Goal: Task Accomplishment & Management: Manage account settings

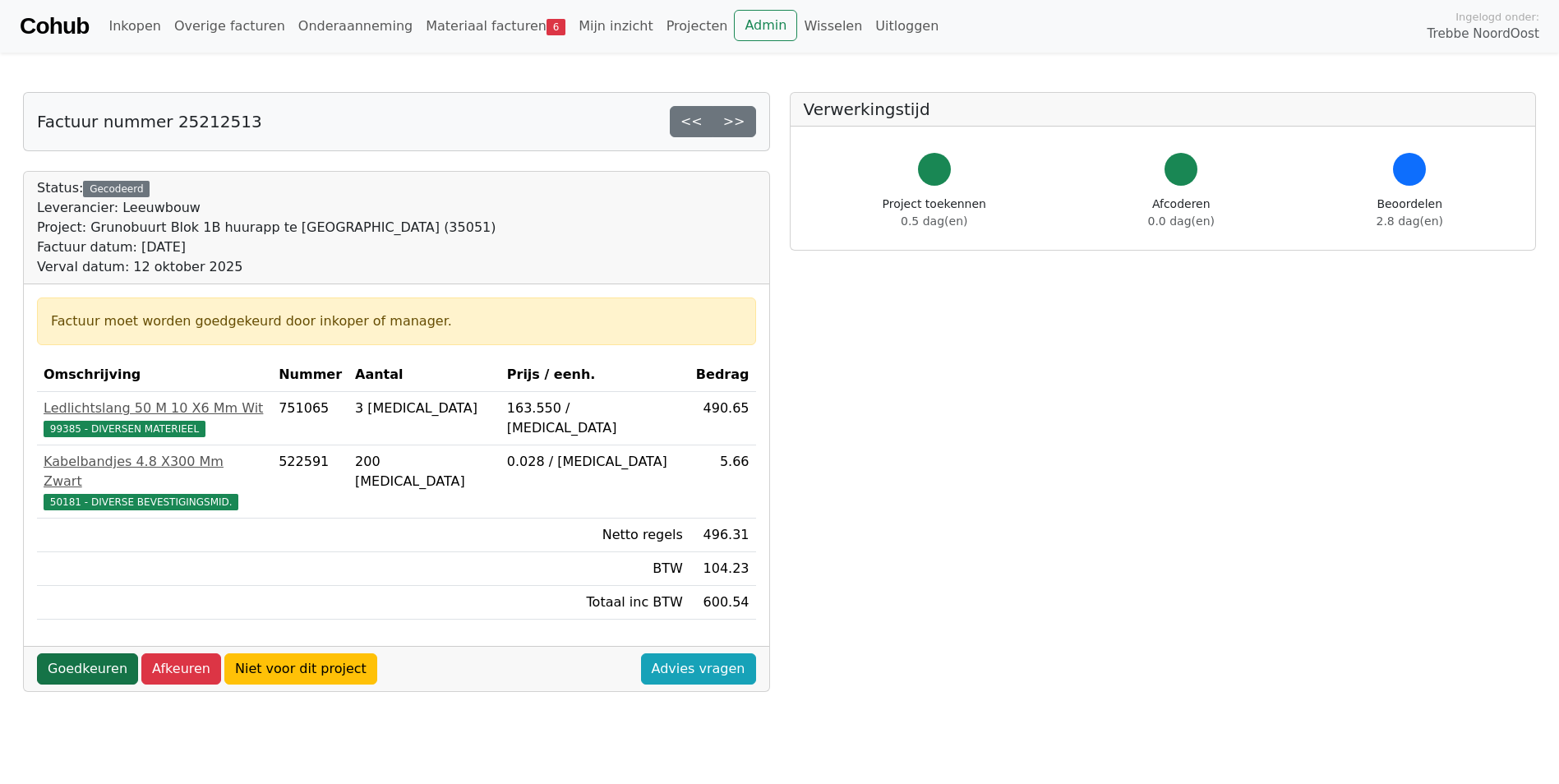
click at [83, 654] on link "Goedkeuren" at bounding box center [88, 669] width 102 height 32
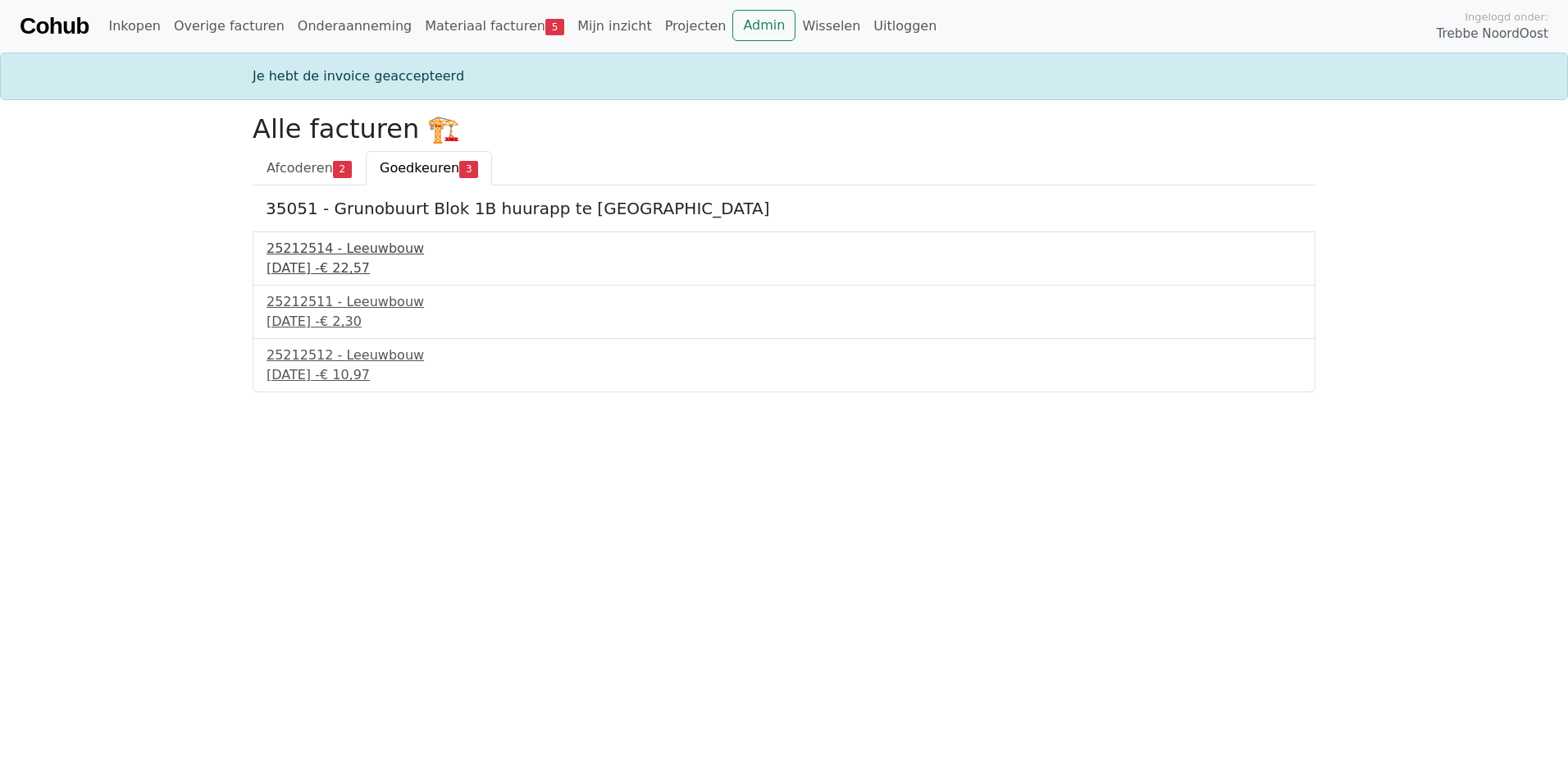
click at [320, 265] on div "12 september 2025 - € 22,57" at bounding box center [784, 268] width 1035 height 20
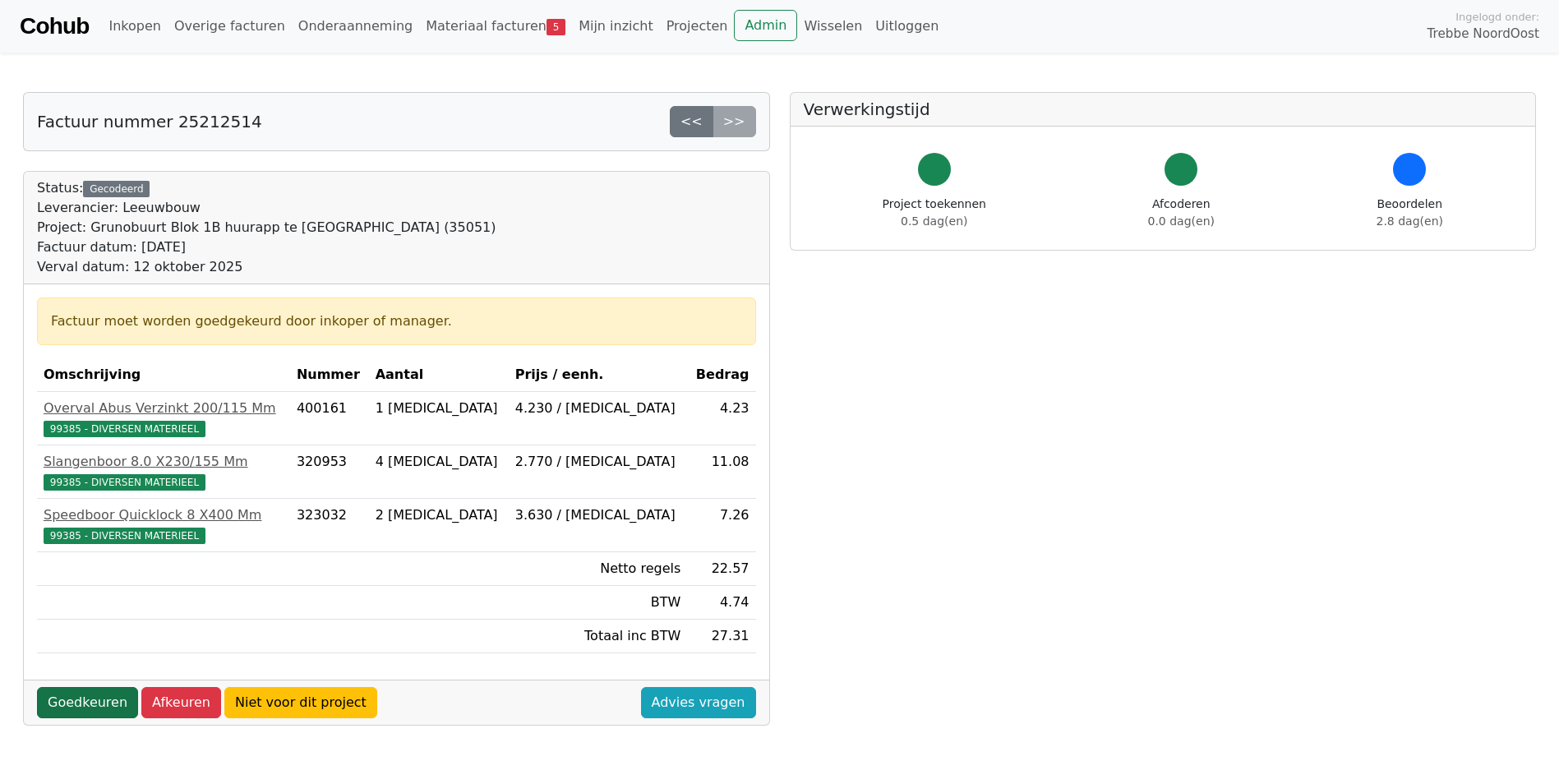
click at [88, 706] on link "Goedkeuren" at bounding box center [88, 703] width 102 height 32
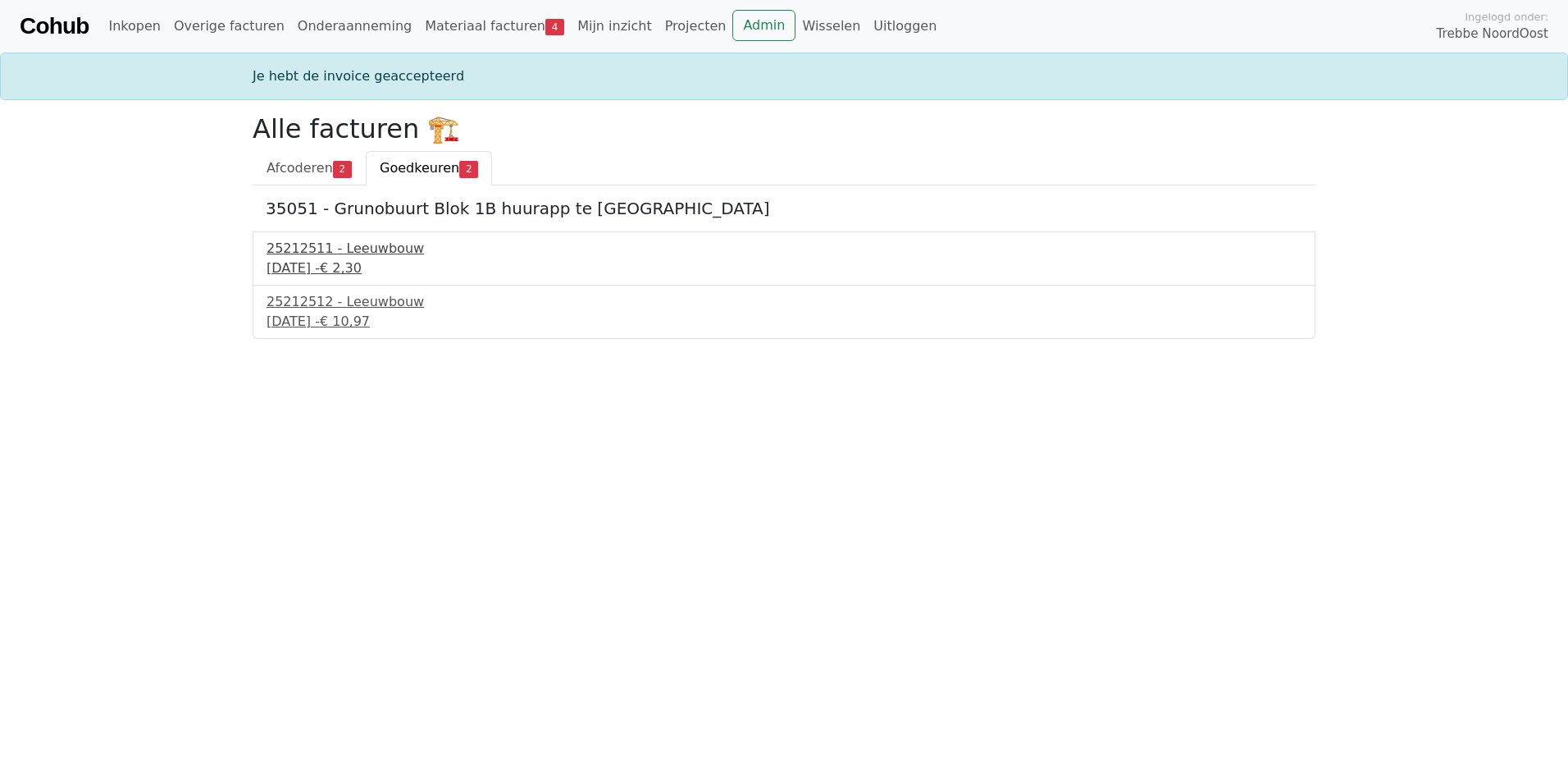
click at [352, 259] on div "12 september 2025 - € 2,30" at bounding box center [784, 268] width 1035 height 20
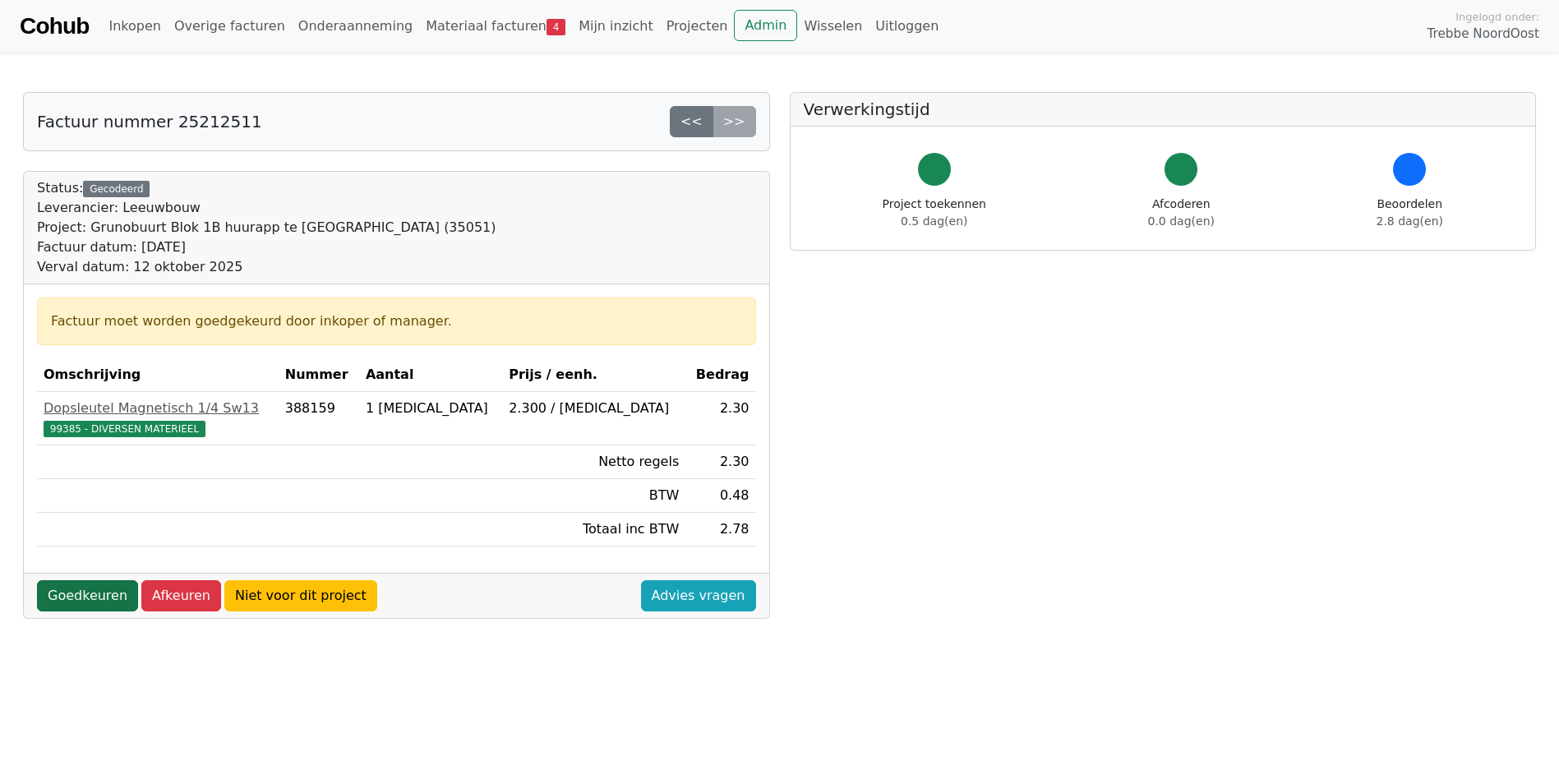
click at [82, 599] on link "Goedkeuren" at bounding box center [88, 596] width 102 height 32
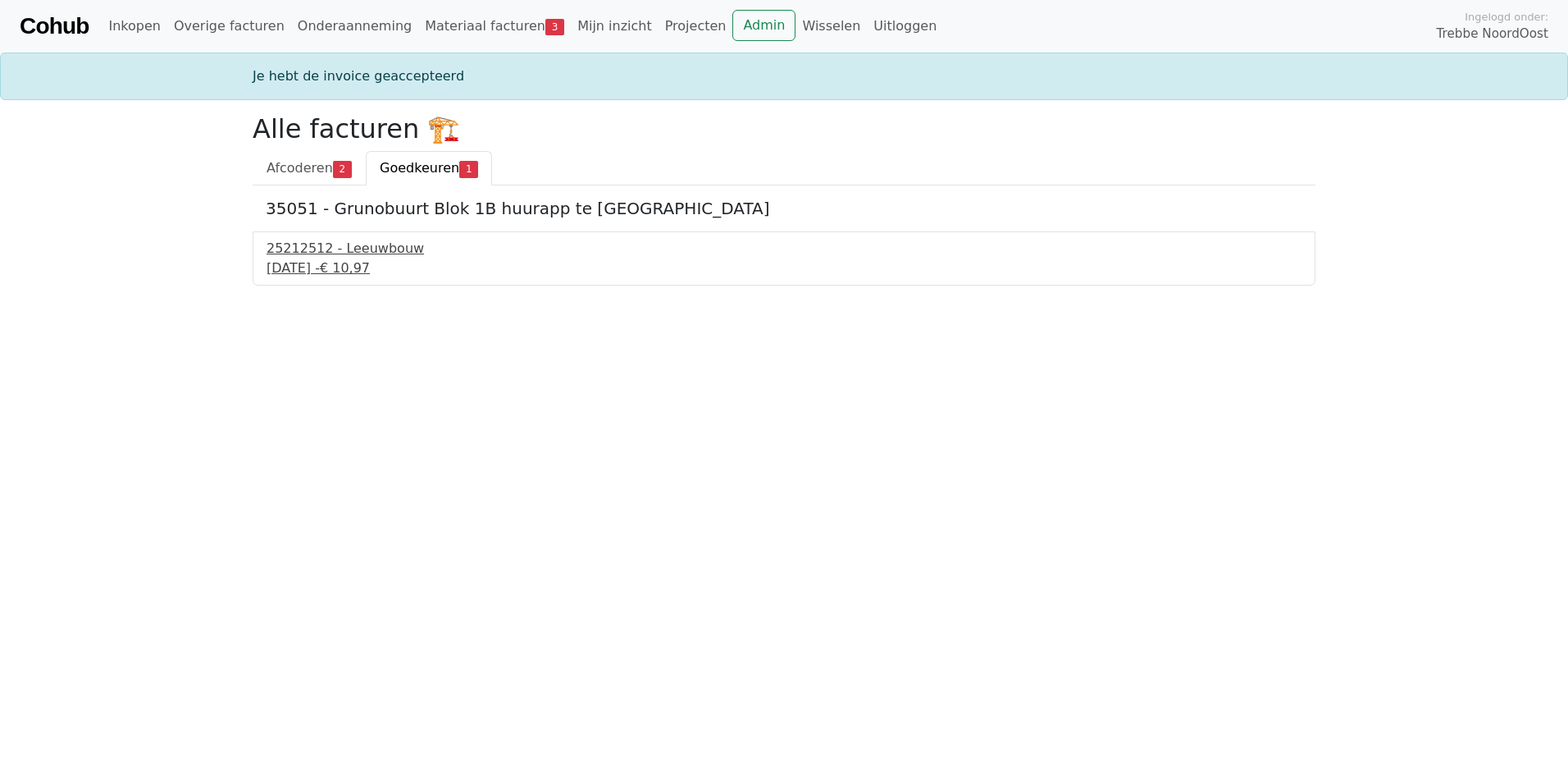
click at [368, 252] on div "25212512 - Leeuwbouw" at bounding box center [784, 248] width 1035 height 20
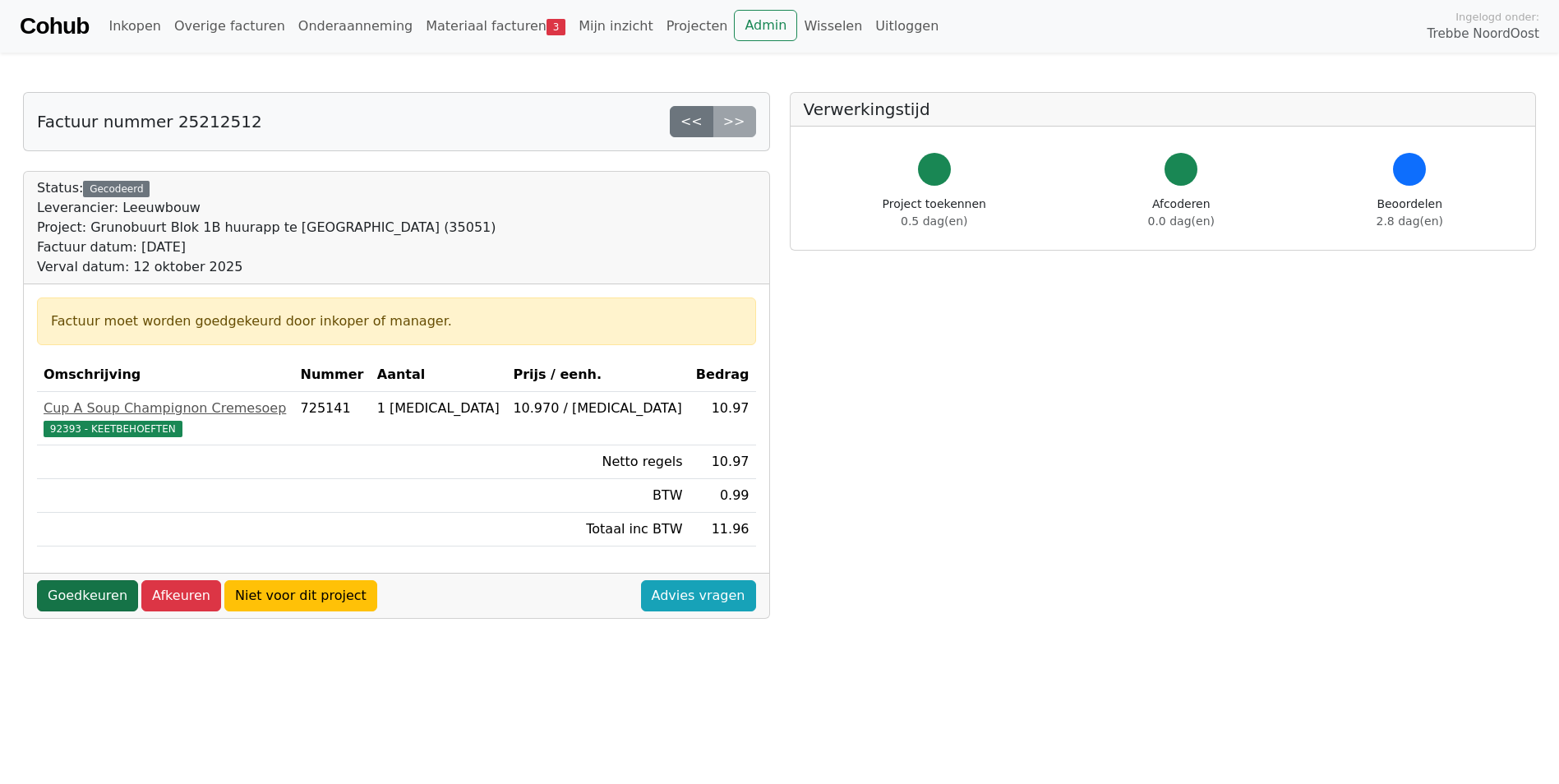
click at [94, 600] on link "Goedkeuren" at bounding box center [88, 596] width 102 height 32
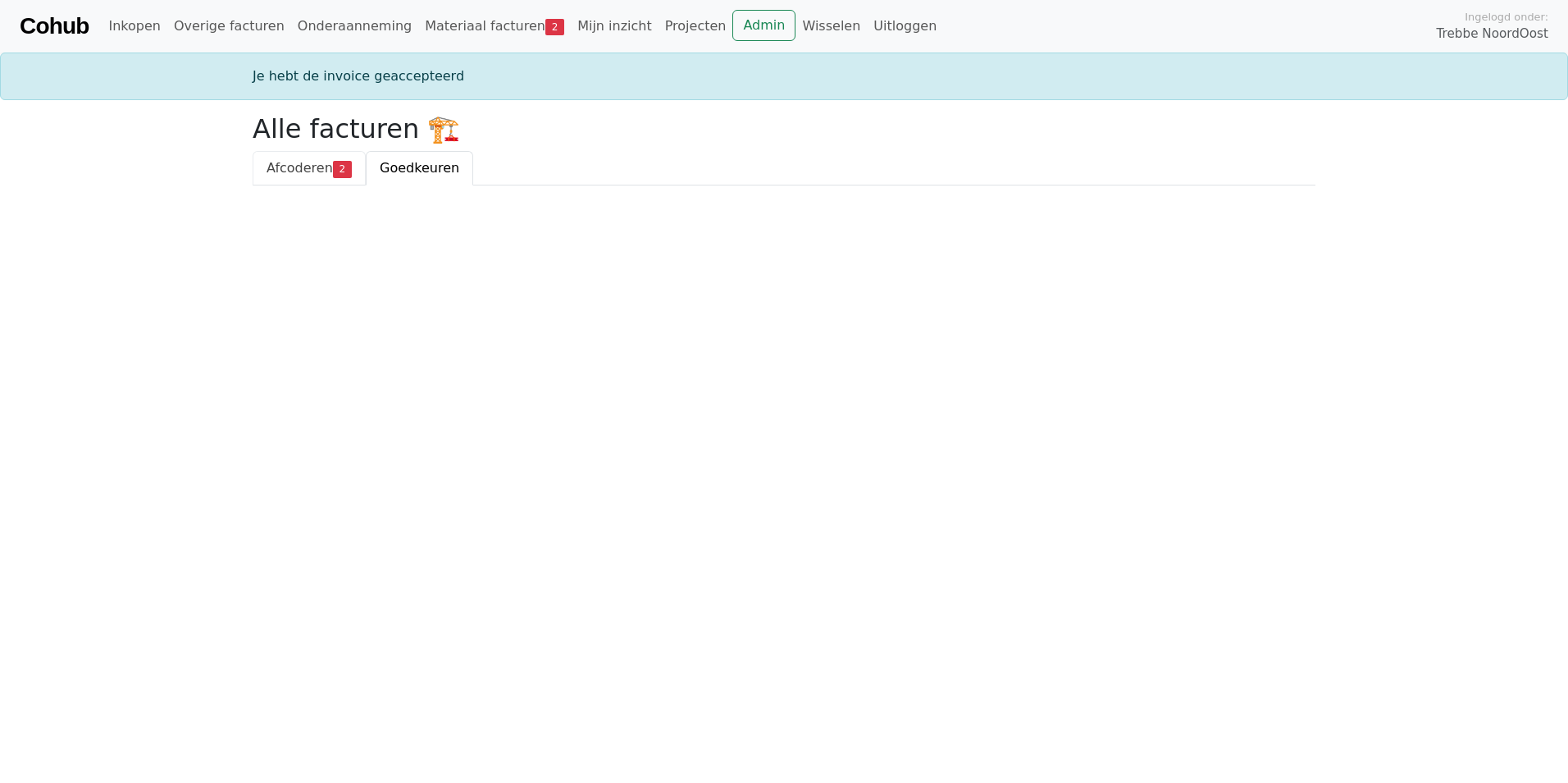
click at [293, 166] on span "Afcoderen" at bounding box center [299, 167] width 66 height 16
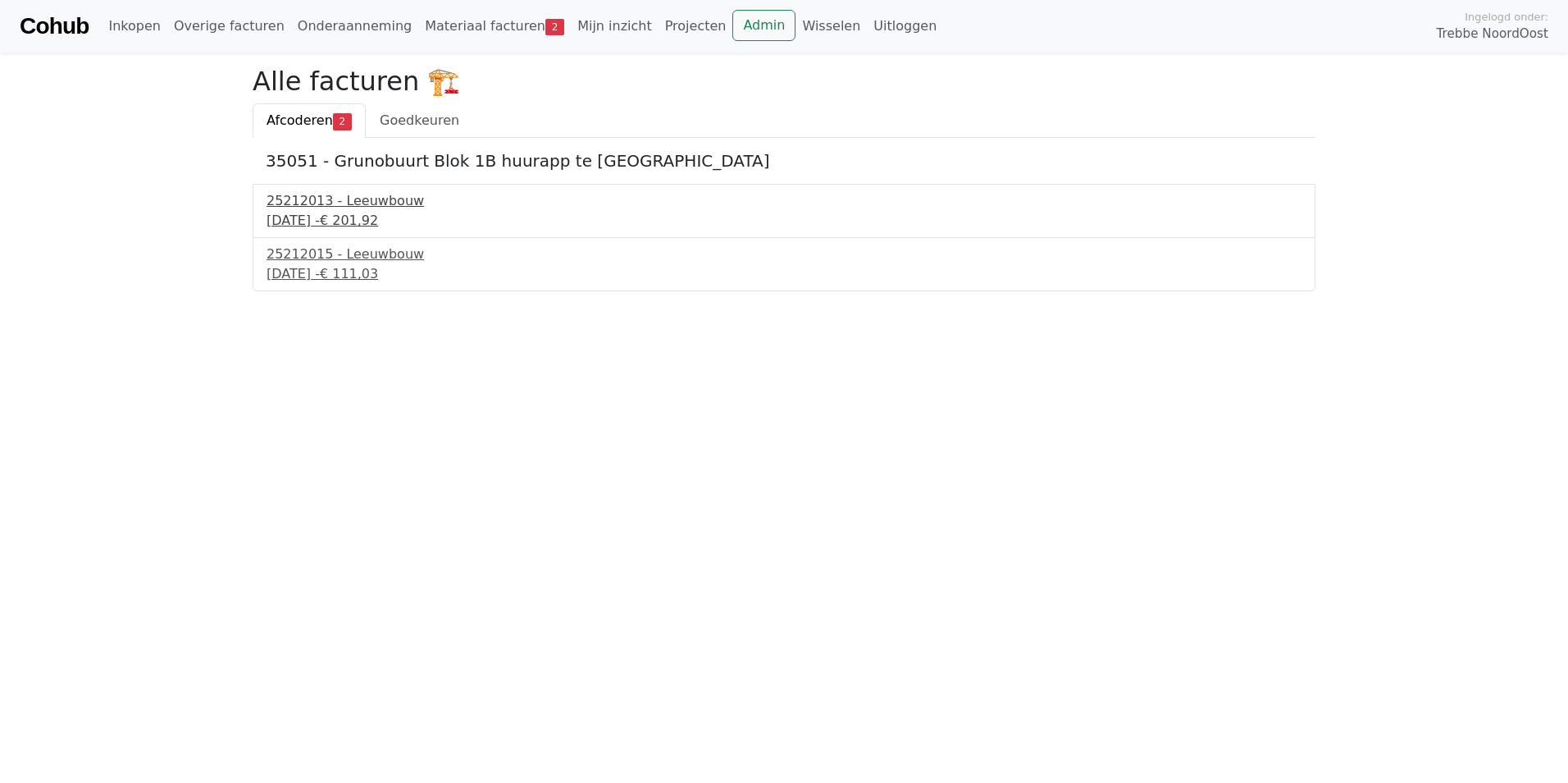
click at [337, 212] on div "[DATE] - € 201,92" at bounding box center [784, 220] width 1035 height 20
click at [336, 263] on div "25212015 - Leeuwbouw" at bounding box center [784, 254] width 1035 height 20
